Goal: Task Accomplishment & Management: Complete application form

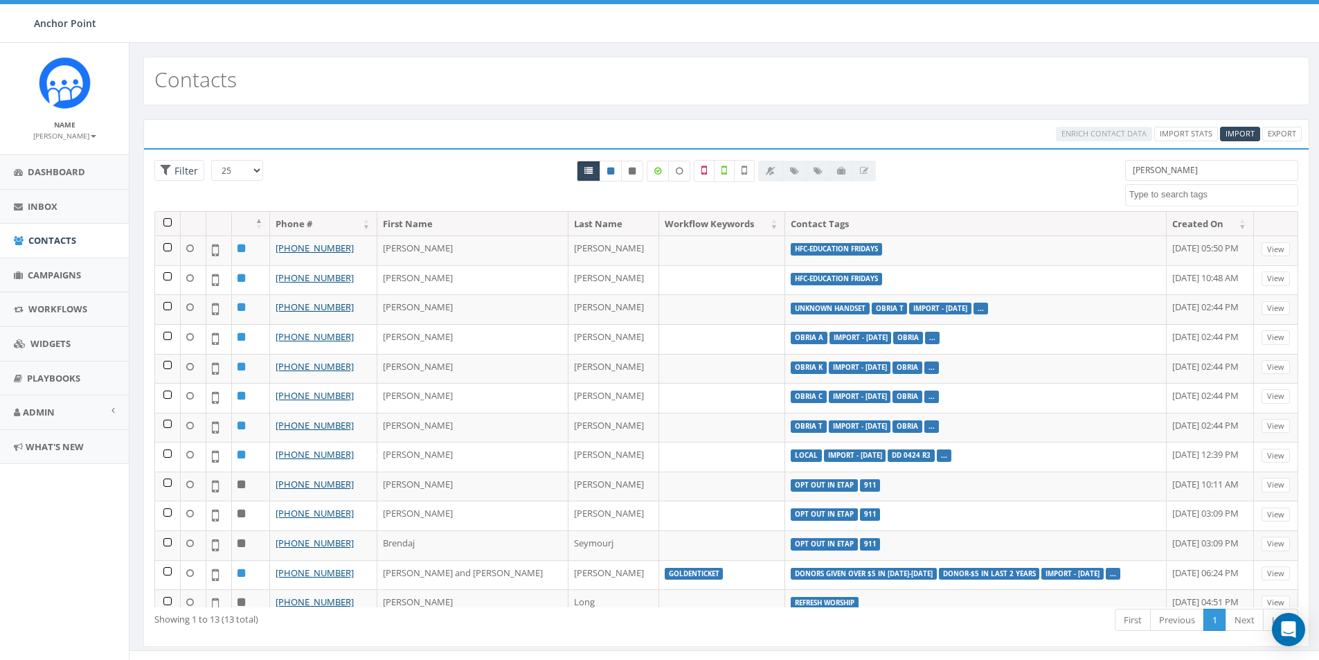
select select
drag, startPoint x: 1172, startPoint y: 170, endPoint x: 987, endPoint y: 127, distance: 190.6
click at [1077, 171] on div "25 50 100 Filter All 0 contact(s) on current page All 13 contact(s) filtered [P…" at bounding box center [726, 185] width 1165 height 51
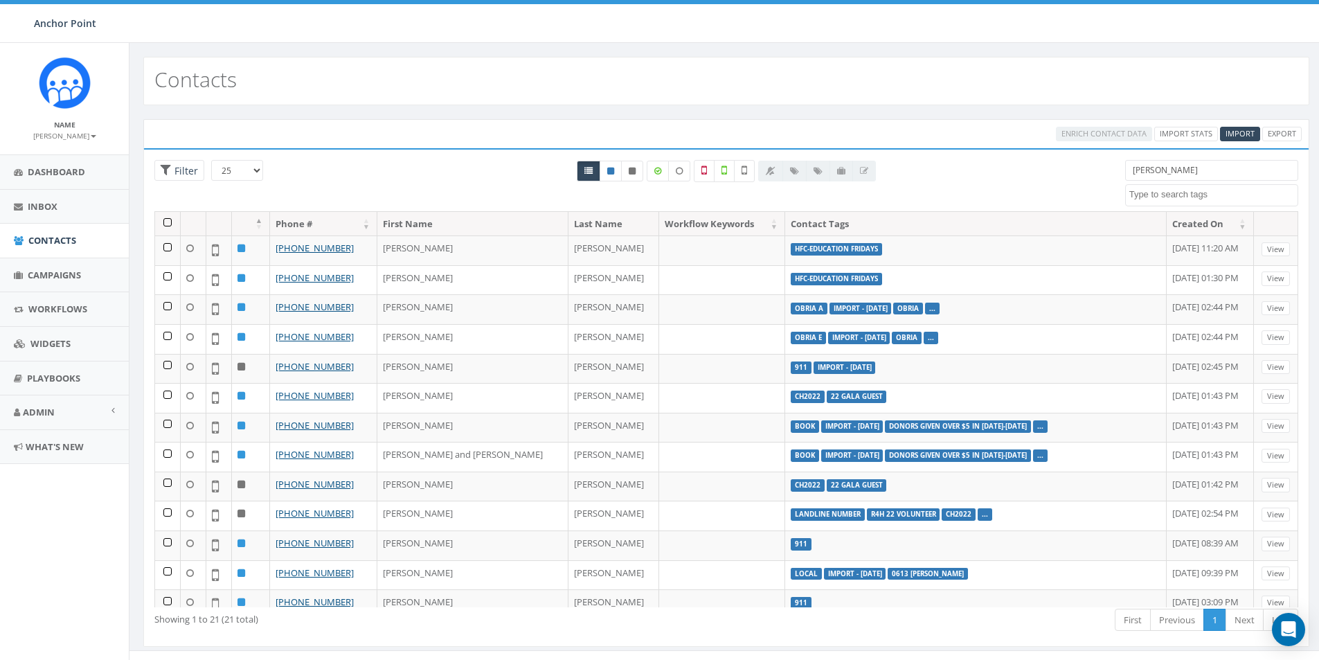
type input "[PERSON_NAME]"
click at [1233, 130] on span "Import" at bounding box center [1240, 133] width 29 height 10
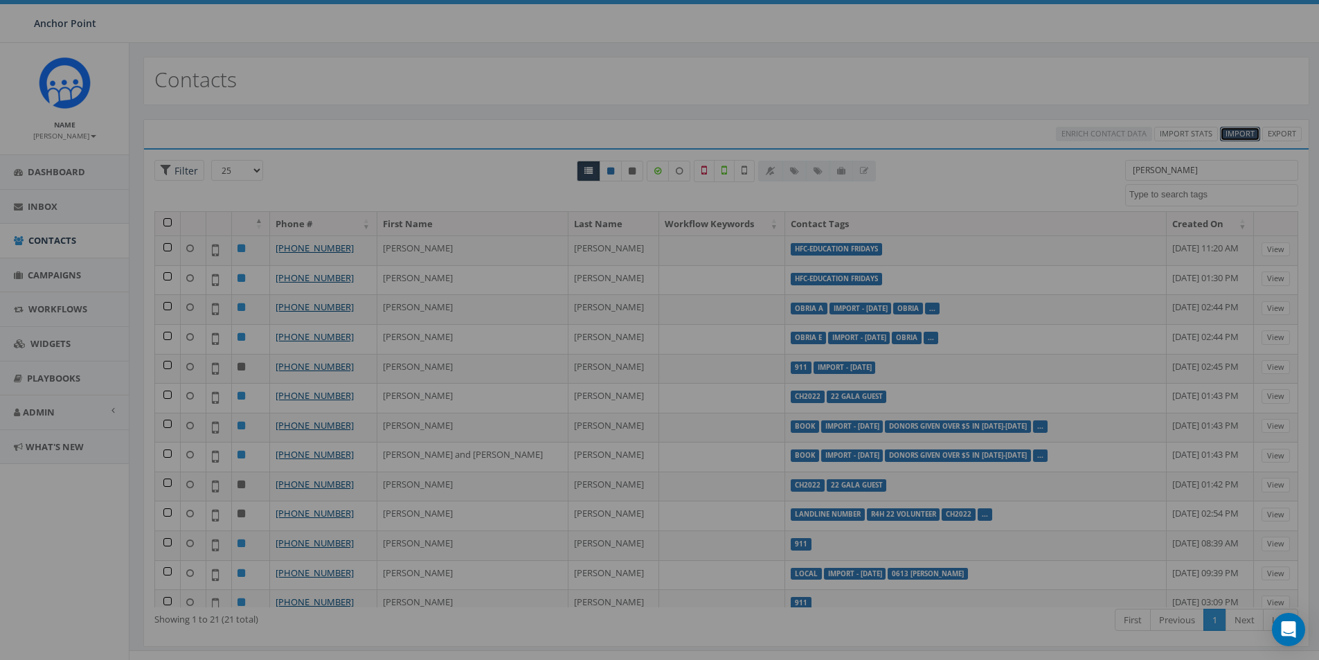
select select
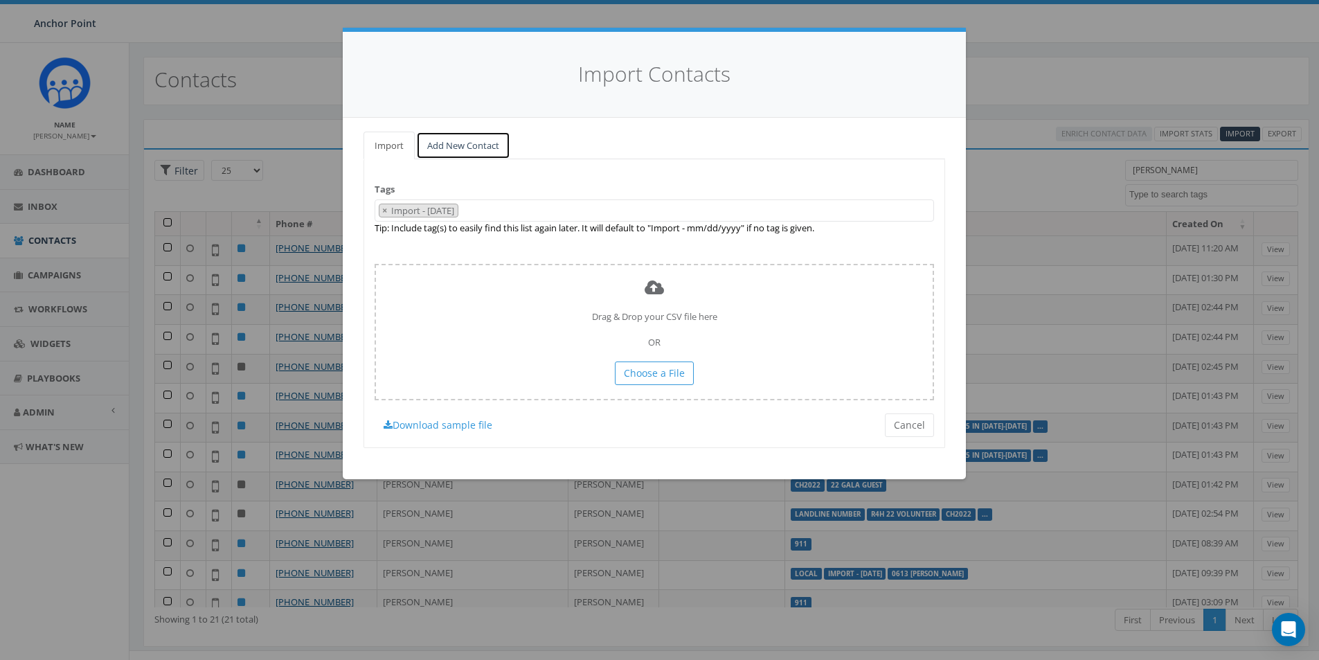
click at [486, 141] on link "Add New Contact" at bounding box center [463, 146] width 94 height 28
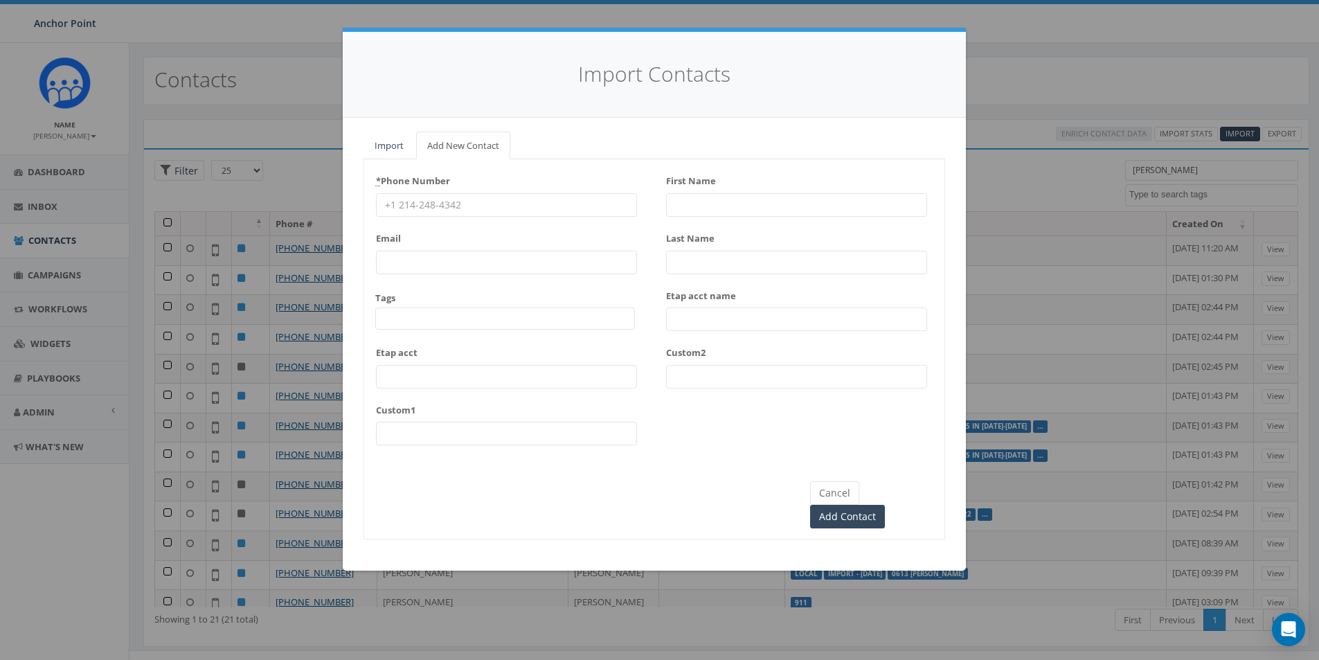
click at [433, 206] on input "* Phone Number" at bounding box center [506, 205] width 261 height 24
type input "[PHONE_NUMBER]"
click at [407, 321] on span at bounding box center [505, 318] width 260 height 22
type textarea "HFC"
select select "HFC-Education Fridays"
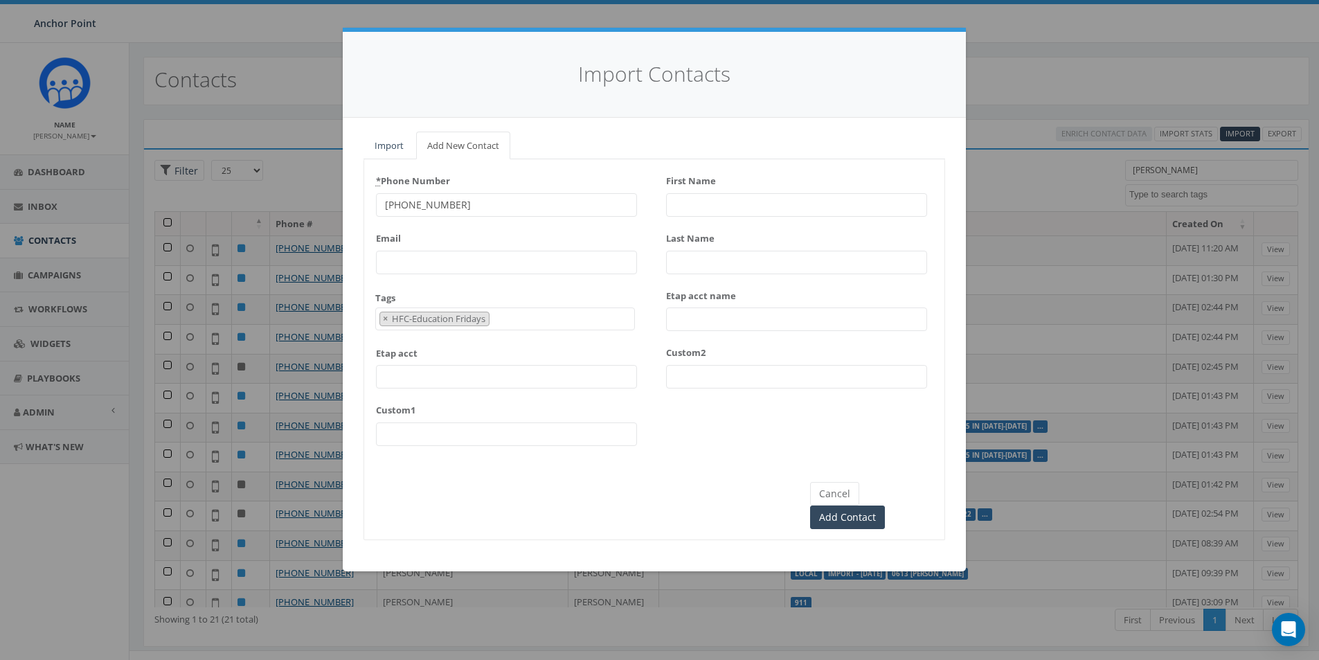
scroll to position [421, 0]
click at [692, 208] on input "First Name" at bounding box center [796, 205] width 261 height 24
type input "[PERSON_NAME]"
type input "[DEMOGRAPHIC_DATA]"
click at [885, 505] on input "Add Contact" at bounding box center [847, 517] width 75 height 24
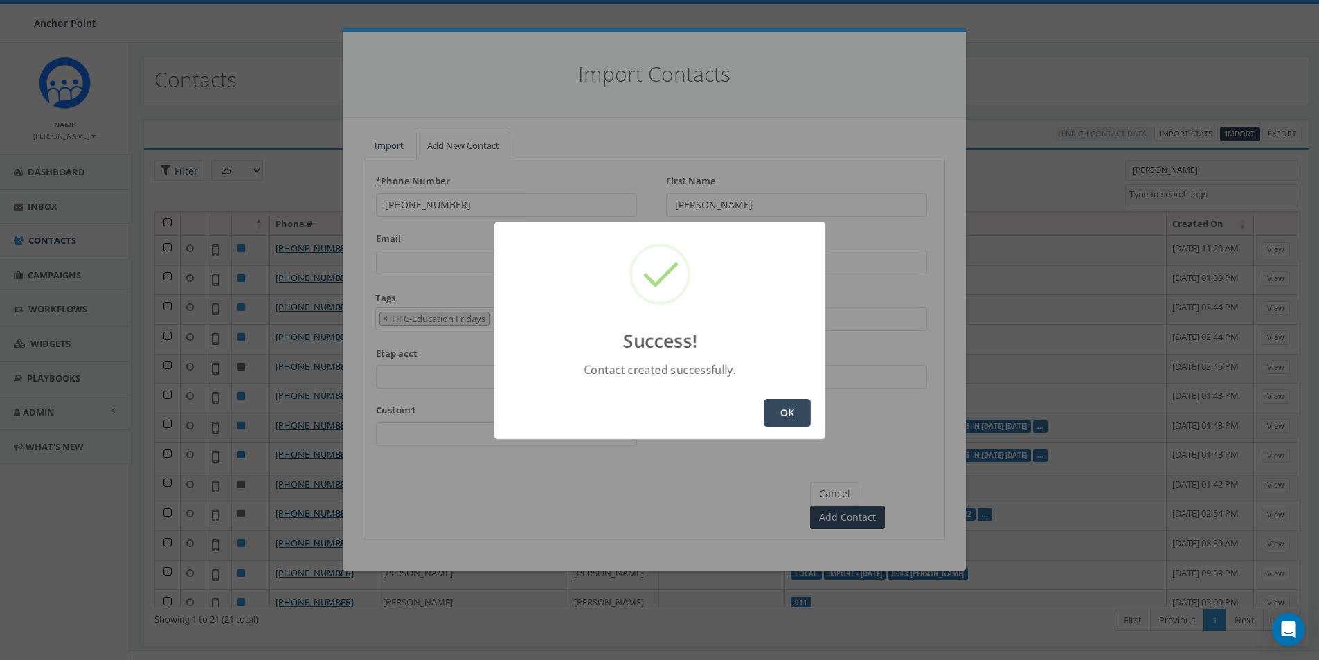
click at [780, 409] on button "OK" at bounding box center [787, 413] width 47 height 28
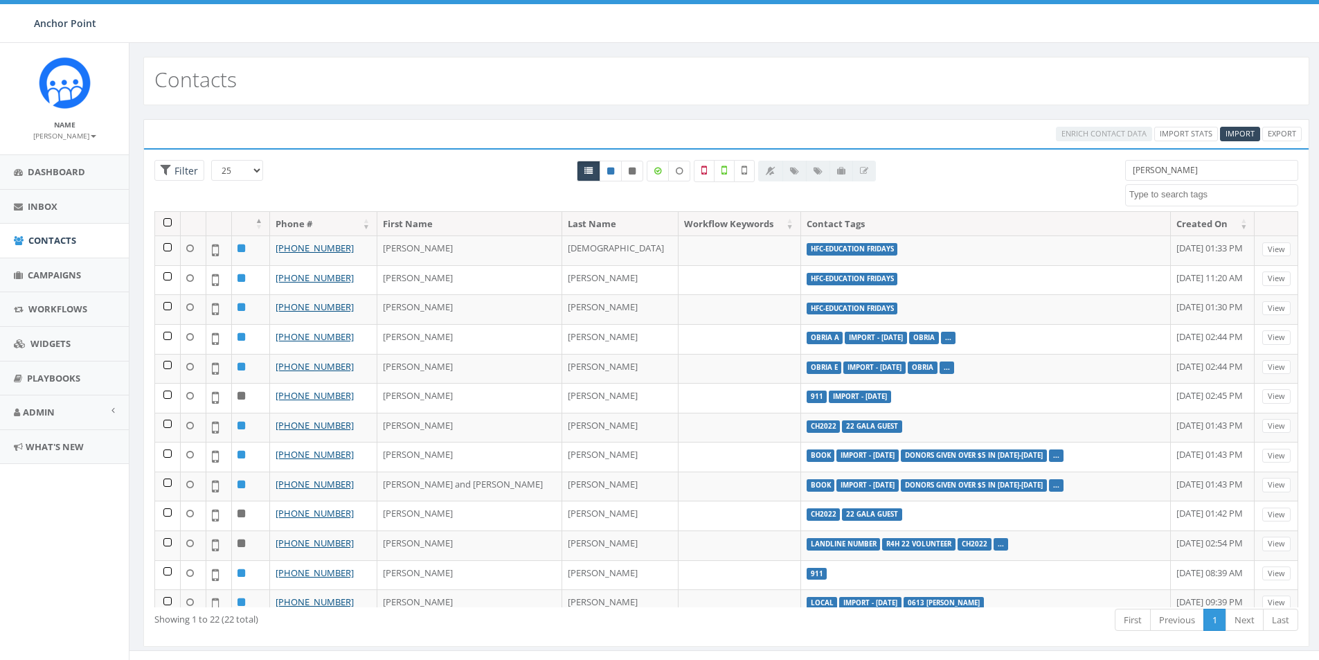
select select
drag, startPoint x: 1169, startPoint y: 170, endPoint x: 1097, endPoint y: 172, distance: 72.0
click at [1097, 172] on div "25 50 100 Filter david 0613 Donor Dinner 2024/09/12 2024 gala 22 gala guest 911…" at bounding box center [726, 185] width 1165 height 51
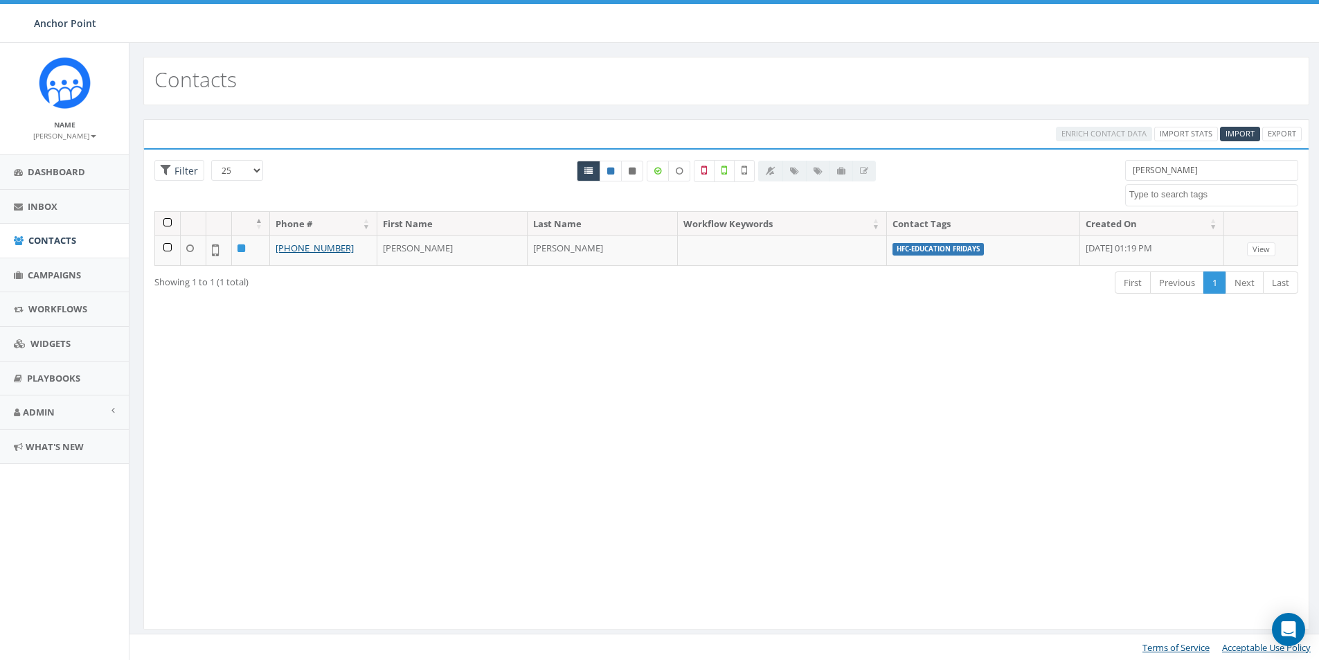
drag, startPoint x: 1184, startPoint y: 169, endPoint x: 1088, endPoint y: 170, distance: 95.6
click at [1088, 170] on div "25 50 100 Filter All 0 contact(s) on current page All 1 contact(s) filtered des…" at bounding box center [726, 185] width 1165 height 51
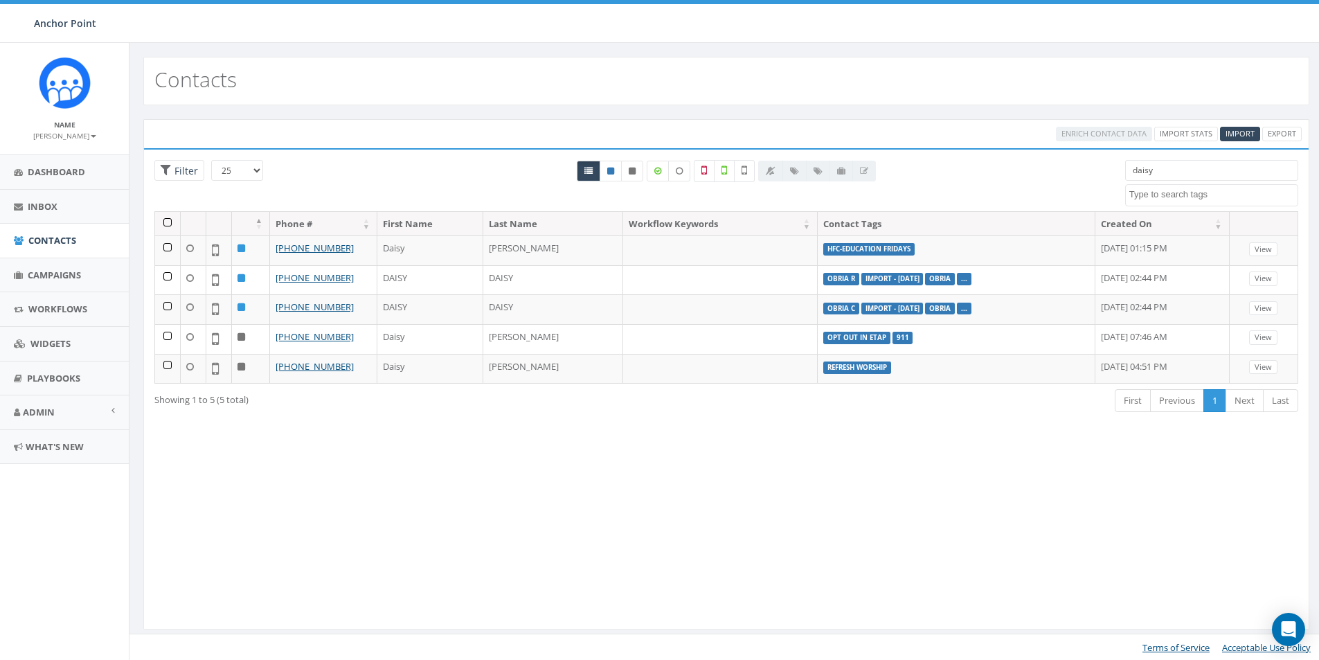
drag, startPoint x: 1165, startPoint y: 165, endPoint x: 1082, endPoint y: 170, distance: 83.9
click at [1084, 171] on div "25 50 100 Filter All 0 contact(s) on current page All 5 contact(s) filtered dai…" at bounding box center [726, 185] width 1165 height 51
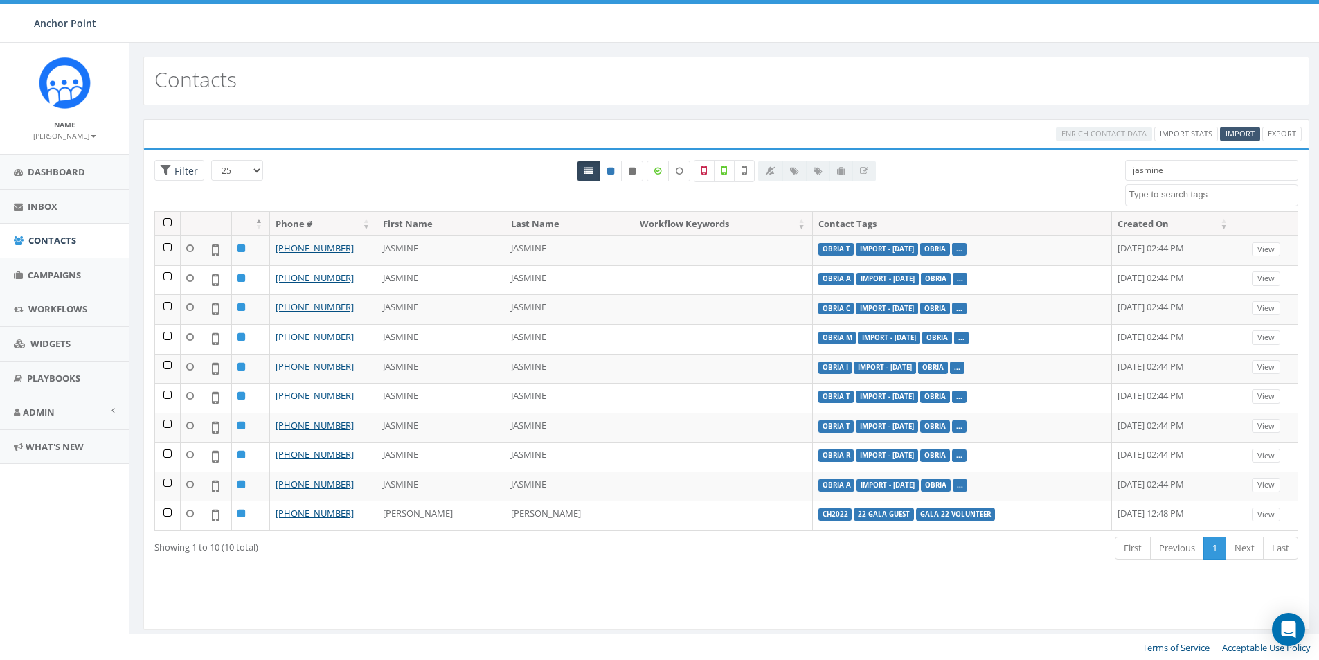
type input "jasmine"
click at [1237, 132] on span "Import" at bounding box center [1240, 133] width 29 height 10
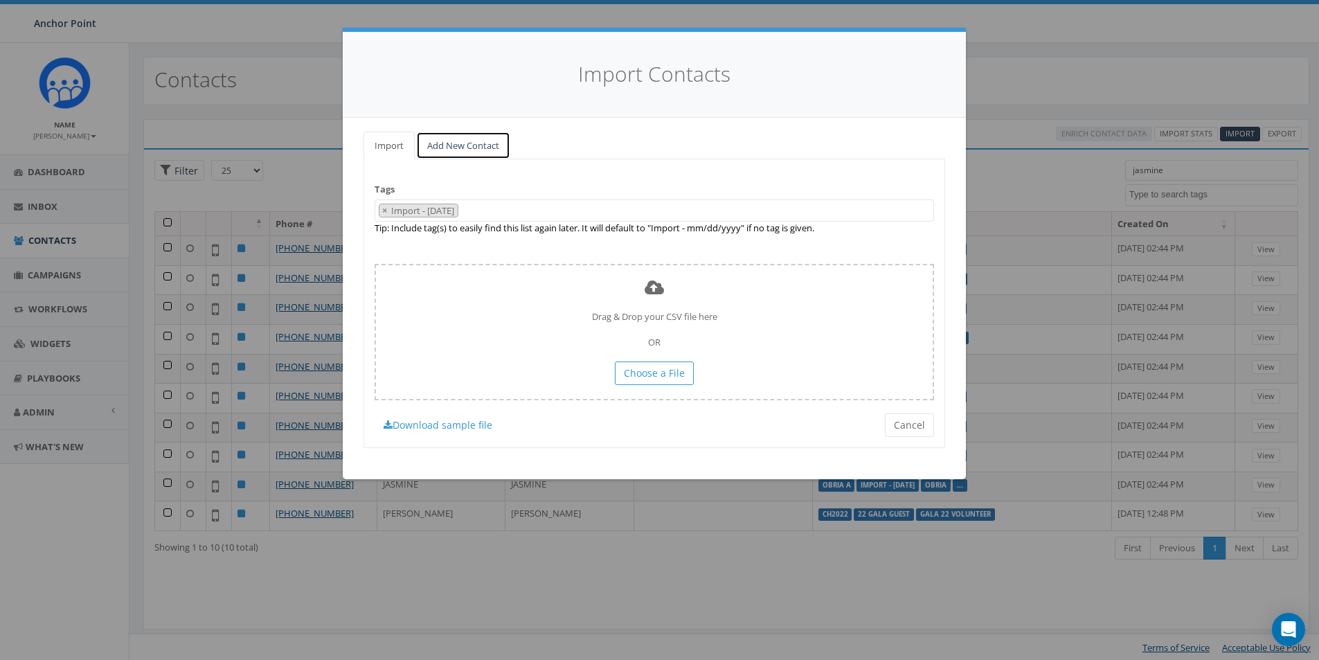
click at [471, 145] on link "Add New Contact" at bounding box center [463, 146] width 94 height 28
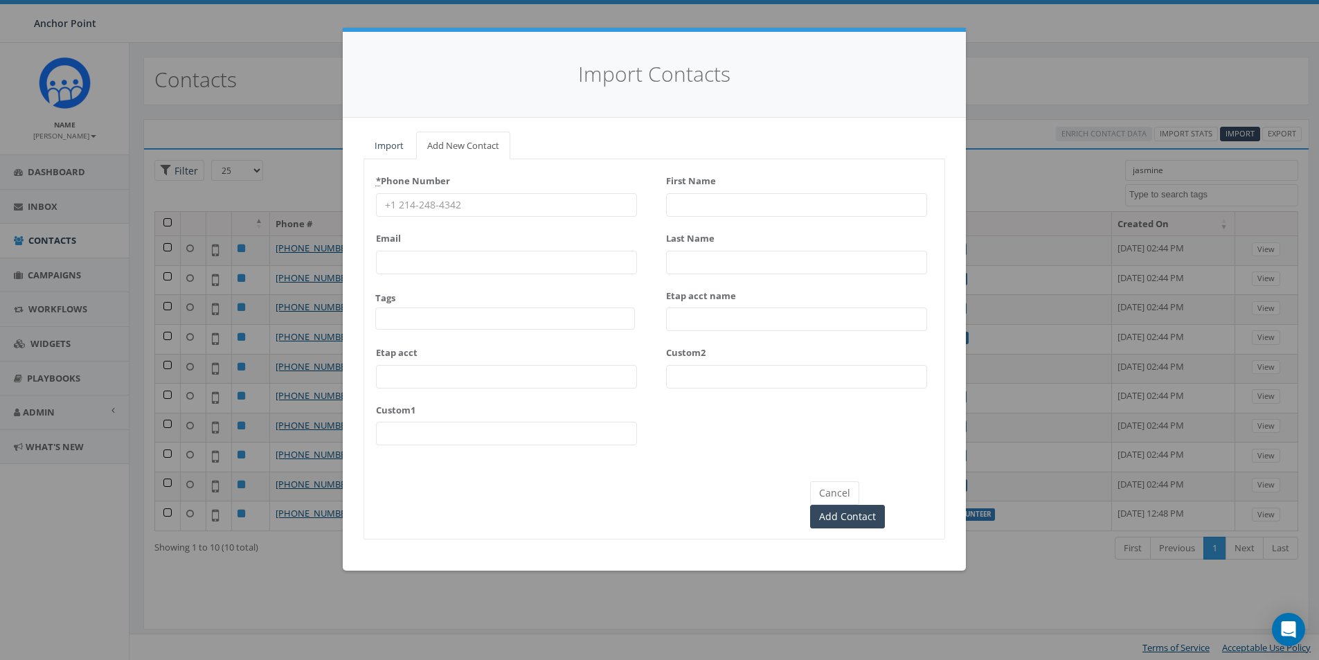
click at [480, 206] on input "* Phone Number" at bounding box center [506, 205] width 261 height 24
type input "832-724-1371"
click at [434, 320] on span at bounding box center [505, 318] width 260 height 22
type textarea "HFC"
drag, startPoint x: 443, startPoint y: 366, endPoint x: 553, endPoint y: 269, distance: 146.2
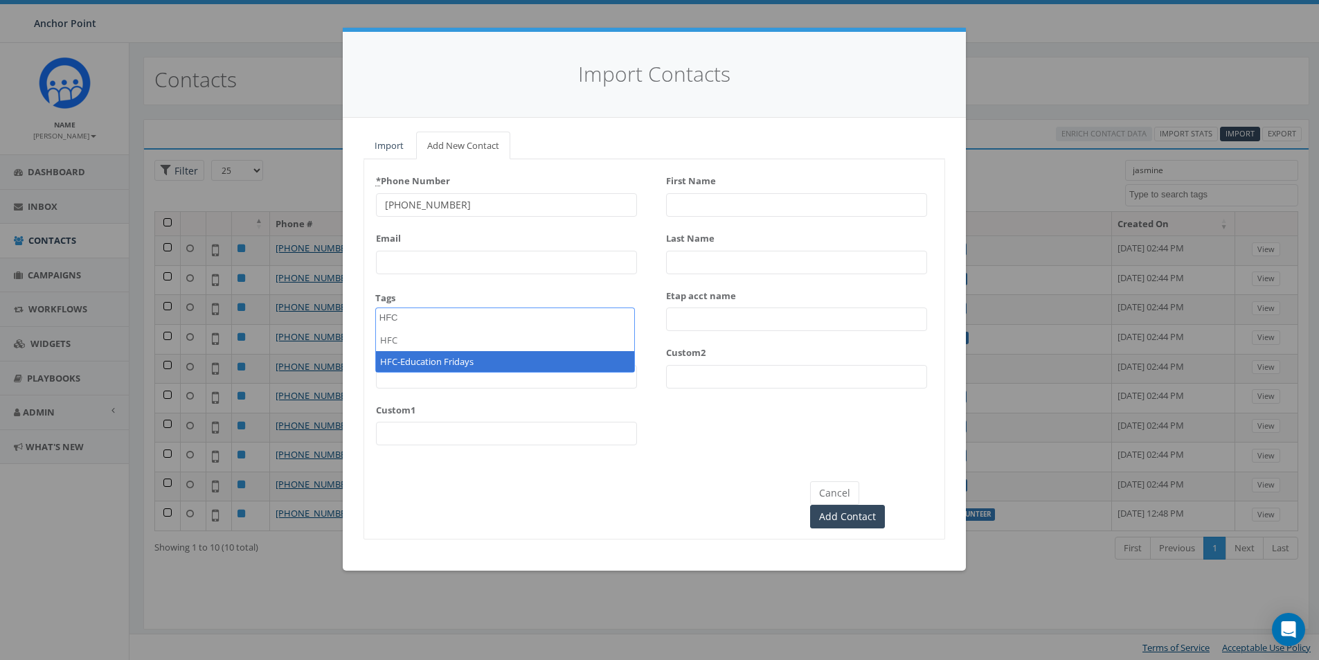
select select "HFC-Education Fridays"
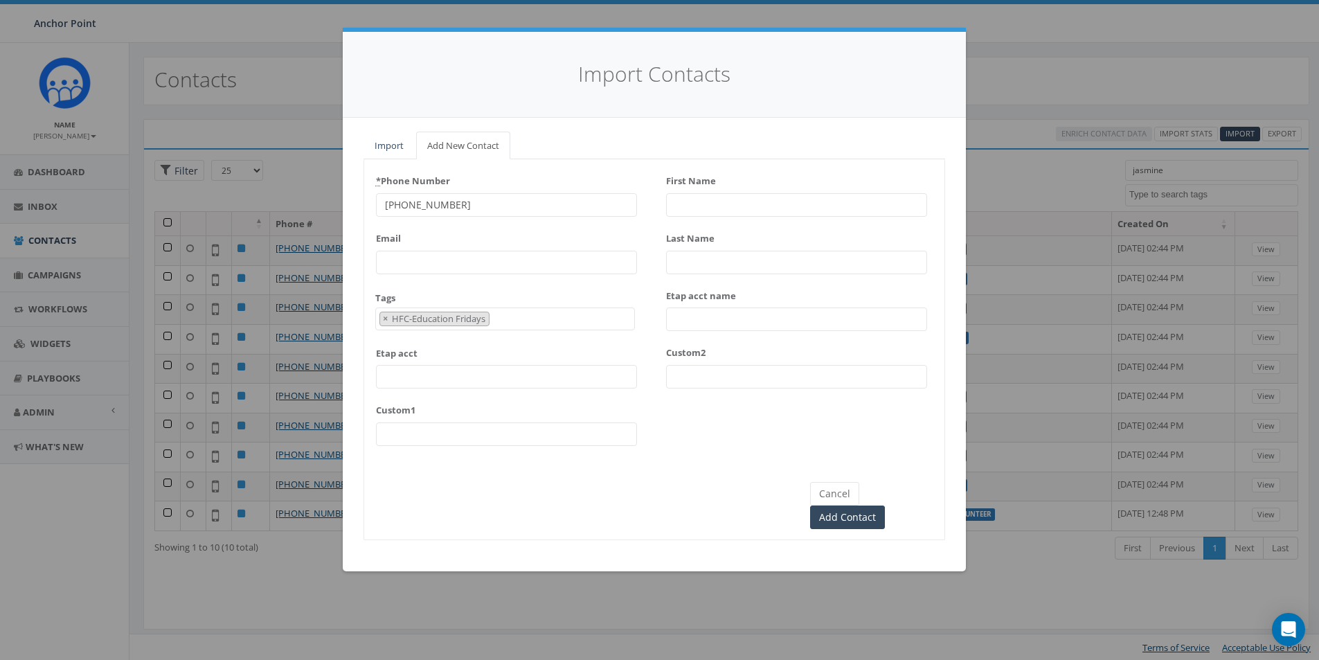
click at [694, 195] on input "First Name" at bounding box center [796, 205] width 261 height 24
type input "Jasmine"
type input "Malone"
click at [885, 505] on input "Add Contact" at bounding box center [847, 517] width 75 height 24
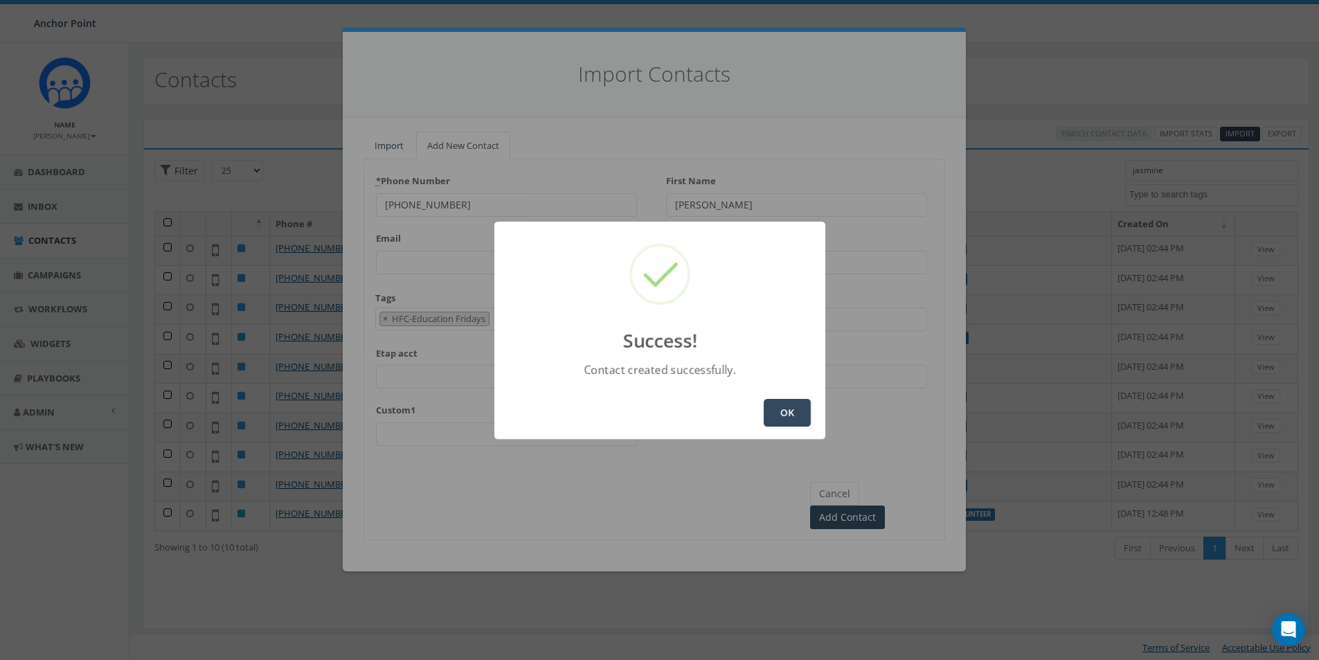
click at [785, 415] on button "OK" at bounding box center [787, 413] width 47 height 28
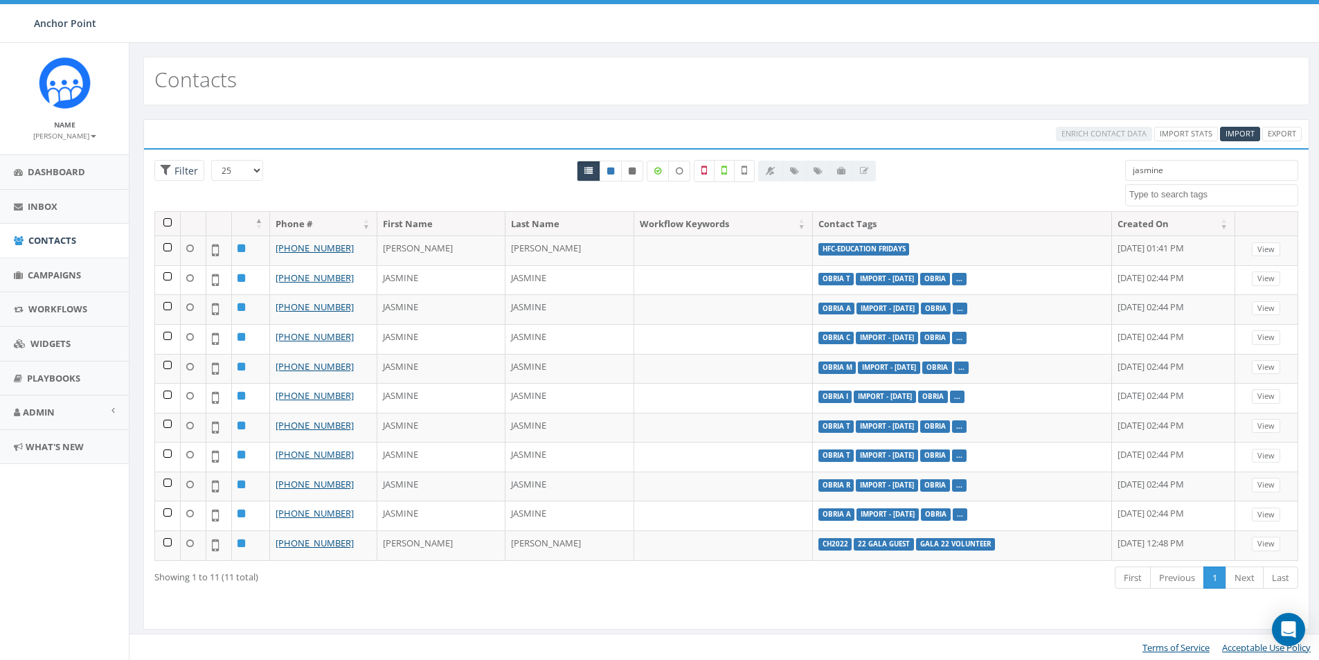
select select
drag, startPoint x: 1194, startPoint y: 175, endPoint x: 1084, endPoint y: 181, distance: 109.5
click at [1084, 181] on div "25 50 100 Filter jasmine 0613 Donor Dinner 2024/09/12 2024 gala 22 gala guest 9…" at bounding box center [726, 185] width 1165 height 51
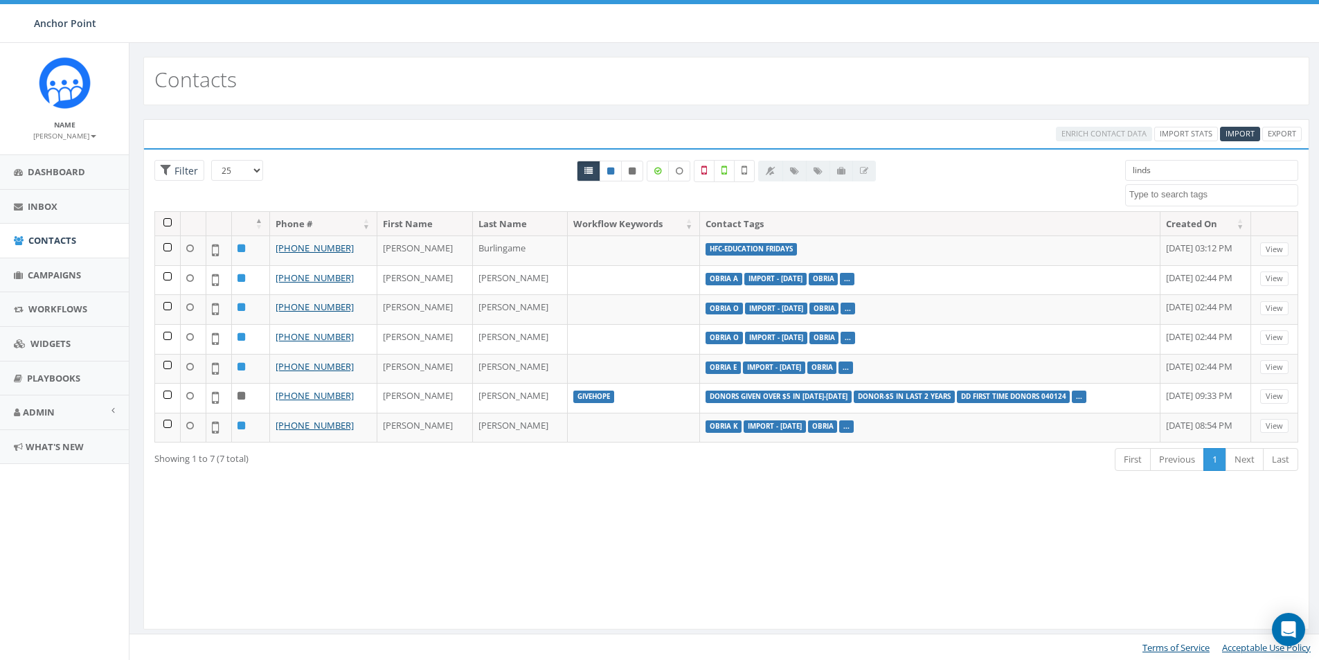
type input "linds"
